Goal: Information Seeking & Learning: Learn about a topic

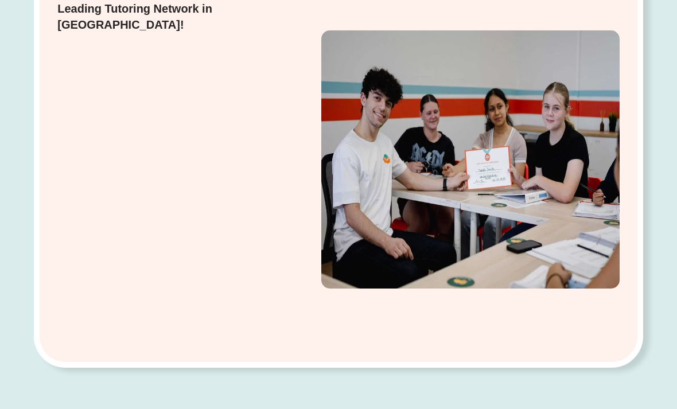
scroll to position [260, 0]
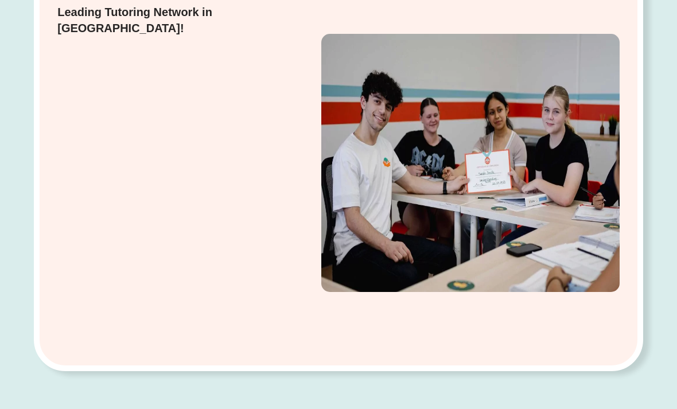
click at [631, 140] on div "Enquire [DATE] Leading Tutoring Network in [GEOGRAPHIC_DATA]!" at bounding box center [338, 162] width 609 height 417
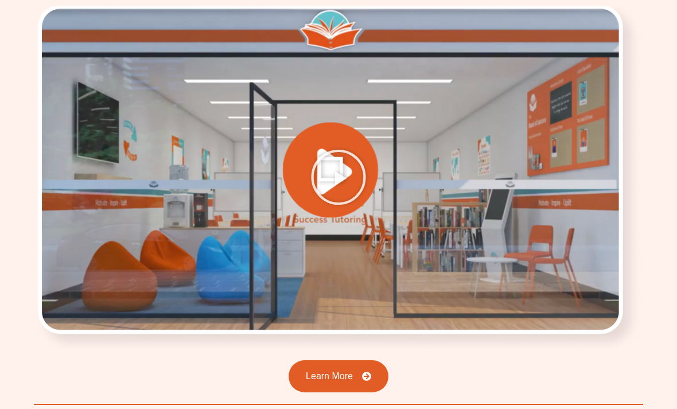
scroll to position [1834, 0]
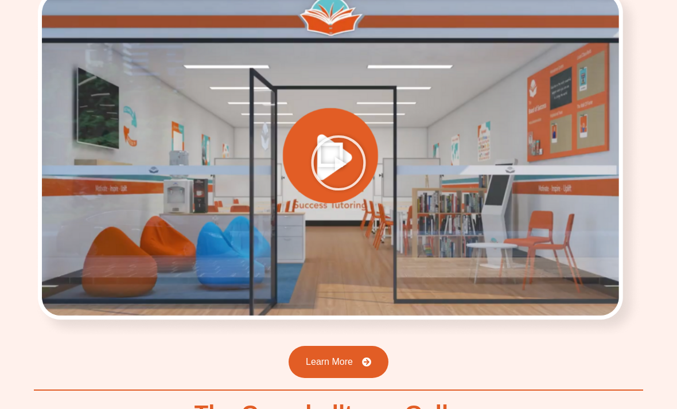
click at [357, 135] on icon "Play Video" at bounding box center [338, 163] width 57 height 57
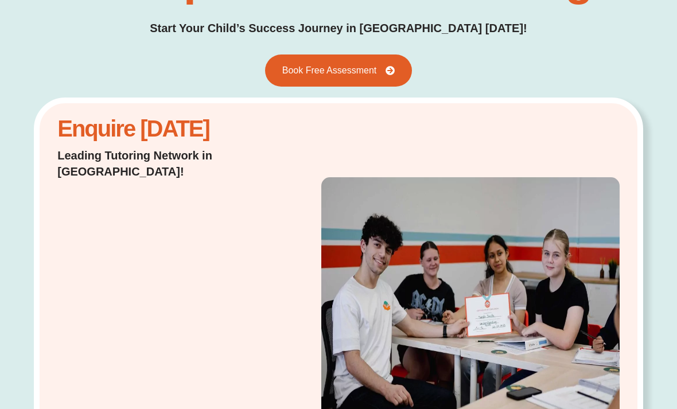
scroll to position [0, 0]
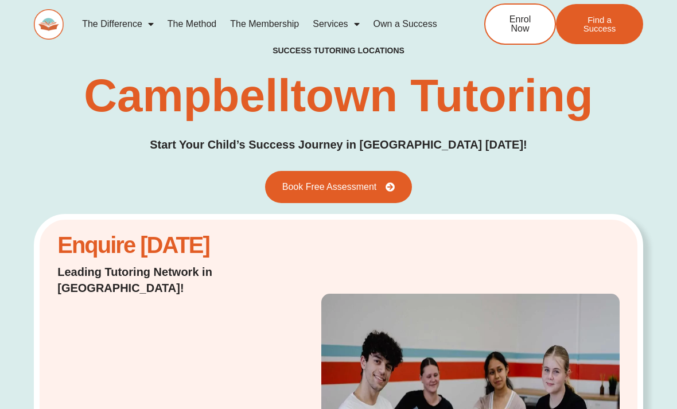
click at [390, 191] on icon at bounding box center [390, 186] width 9 height 9
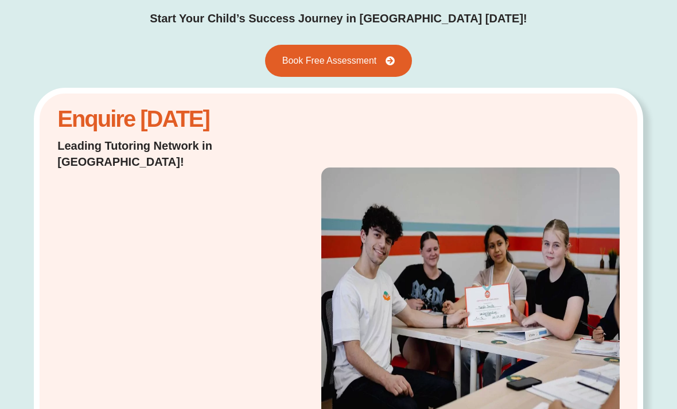
click at [384, 72] on link "Book Free Assessment" at bounding box center [338, 61] width 147 height 32
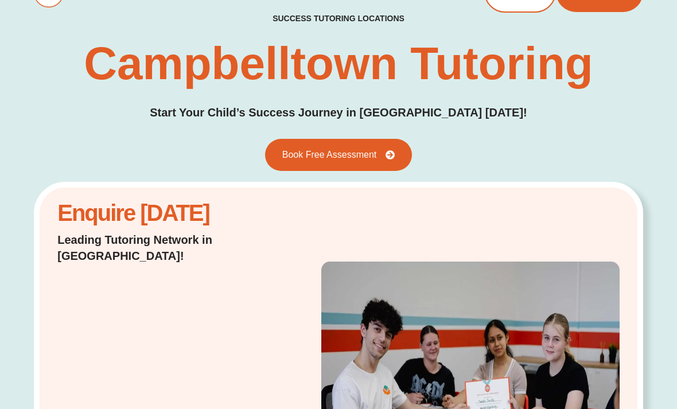
click at [390, 149] on link "Book Free Assessment" at bounding box center [338, 155] width 147 height 32
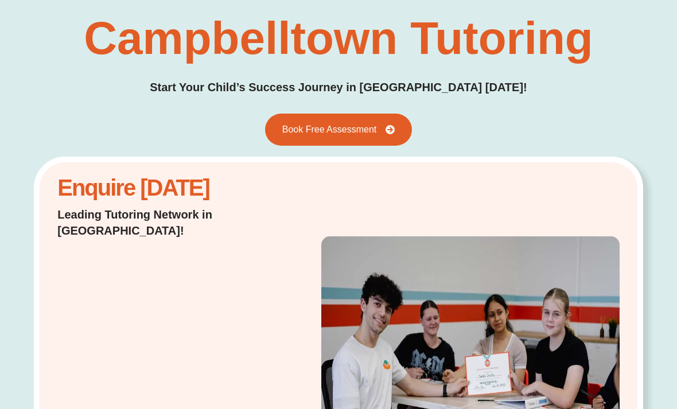
scroll to position [59, 0]
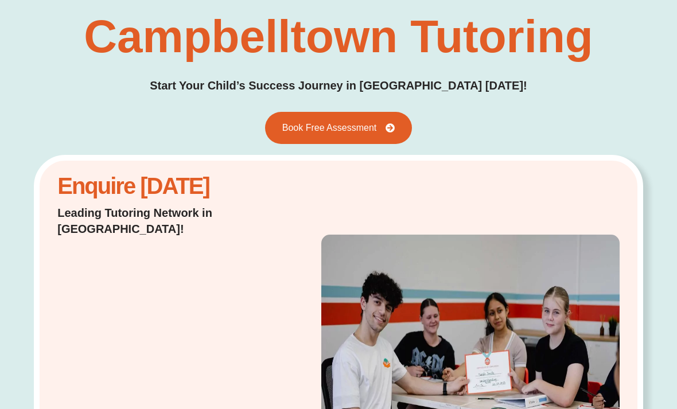
click at [377, 129] on span "Book Free Assessment" at bounding box center [329, 127] width 95 height 9
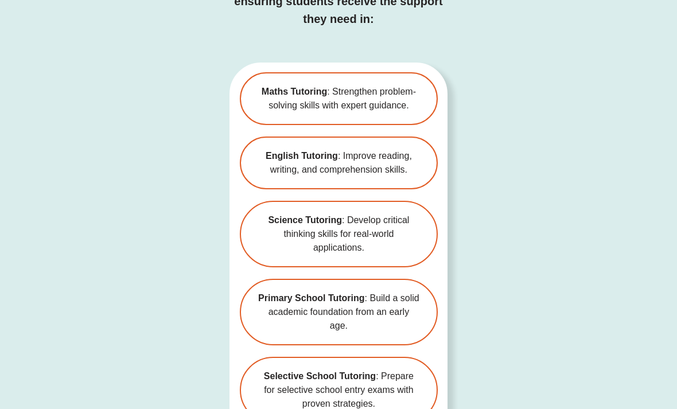
scroll to position [2680, 0]
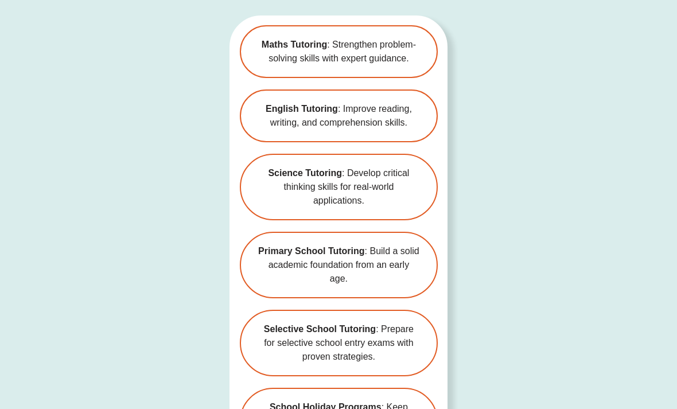
click at [407, 323] on span "Selective School Tutoring : Prepare for selective school entry exams with prove…" at bounding box center [338, 343] width 161 height 41
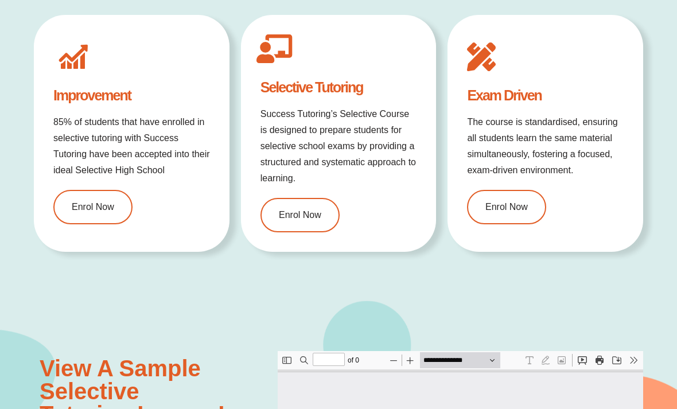
type input "*"
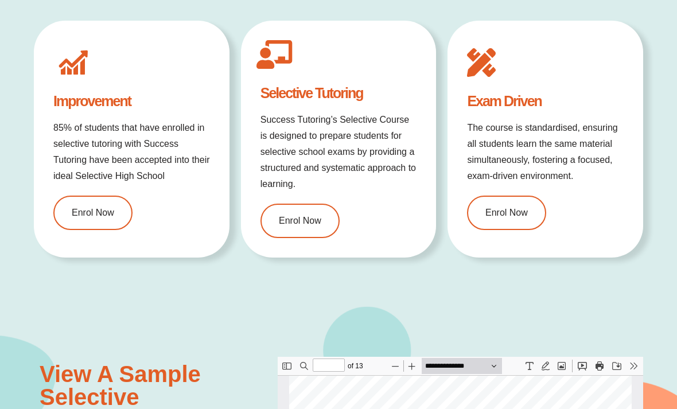
scroll to position [893, 0]
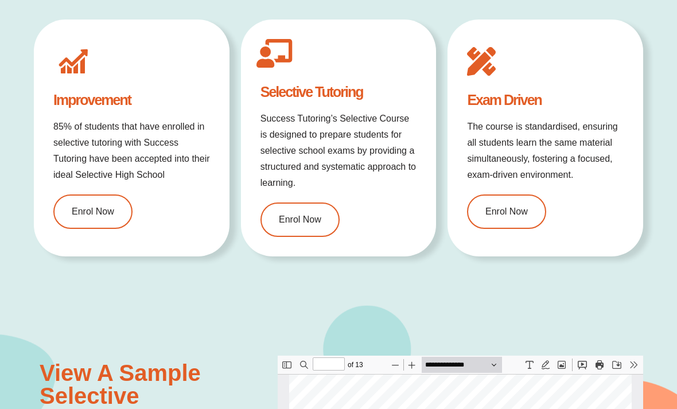
click at [5, 23] on div "Let's Smash Your Goals! Improvement 85% of students that have enrolled in selec…" at bounding box center [338, 115] width 677 height 368
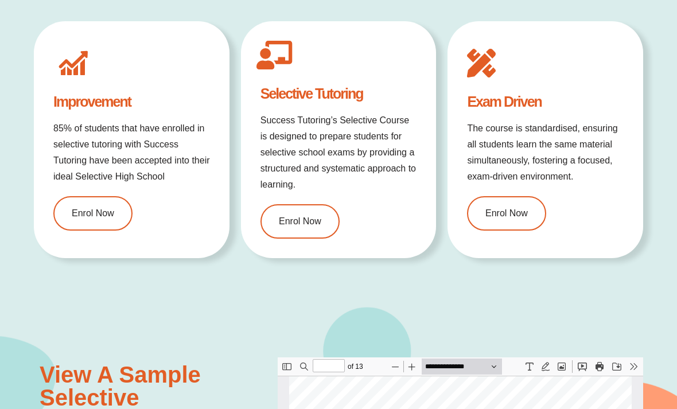
scroll to position [886, 0]
